Goal: Information Seeking & Learning: Learn about a topic

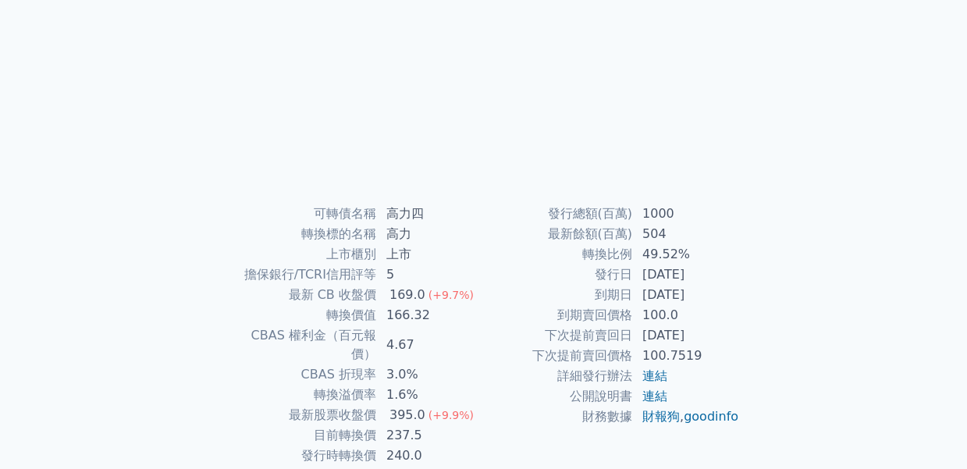
scroll to position [253, 0]
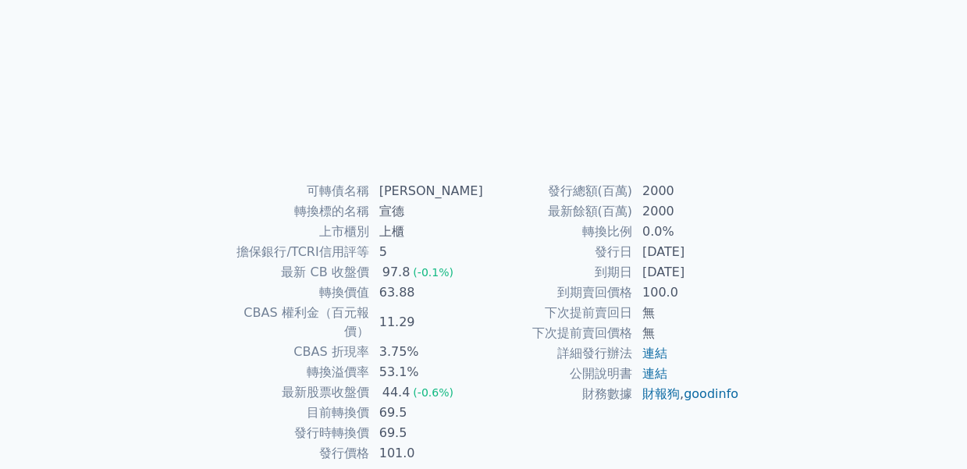
scroll to position [253, 0]
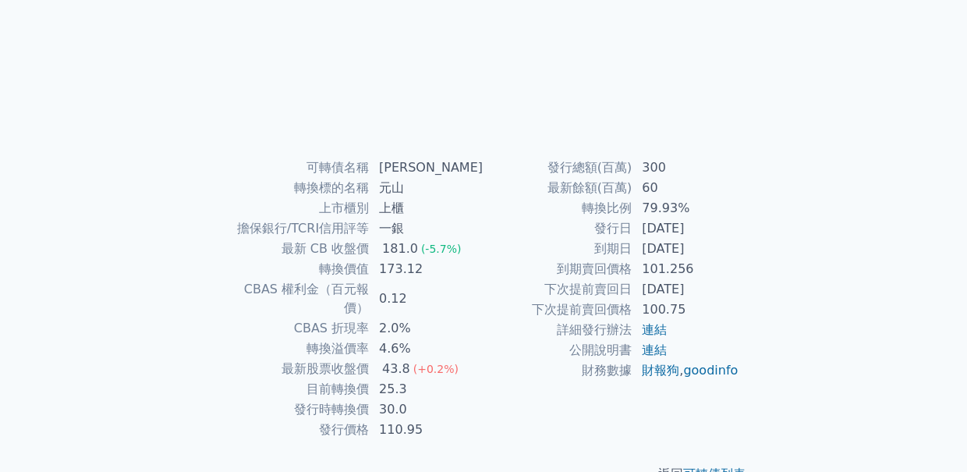
scroll to position [234, 0]
